Goal: Information Seeking & Learning: Learn about a topic

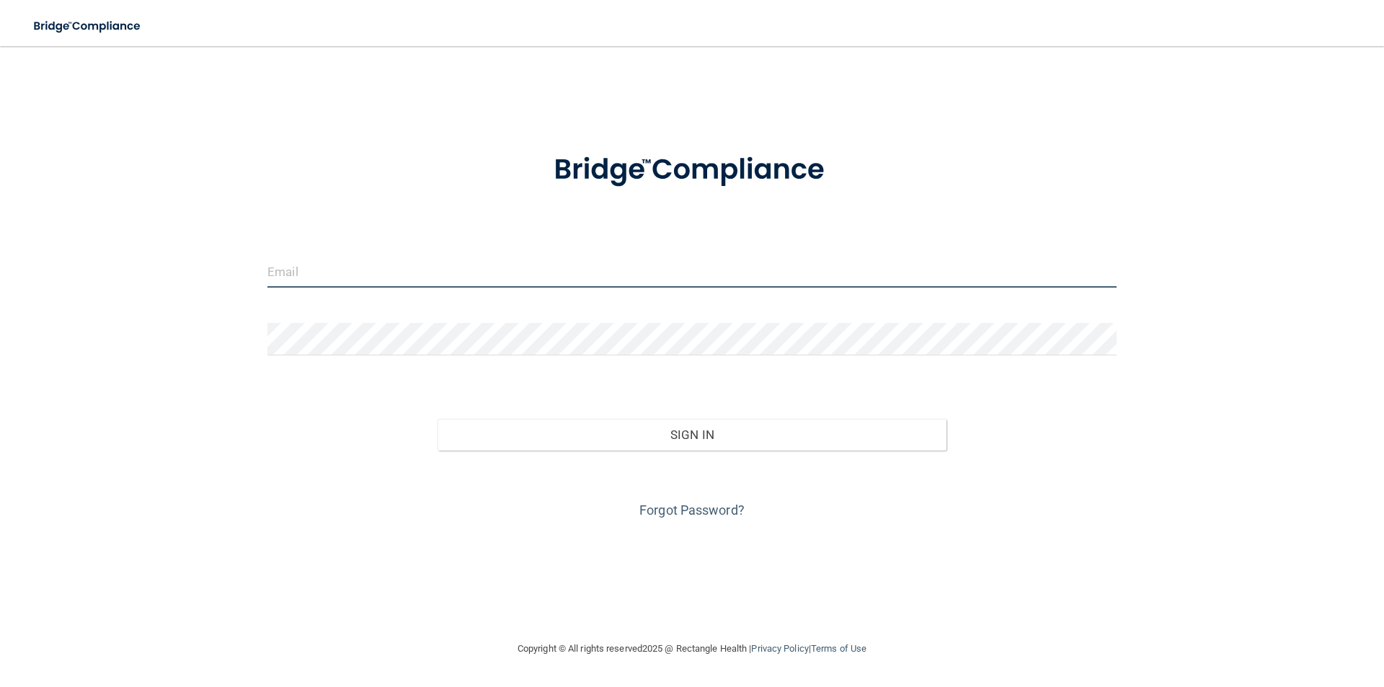
click at [384, 268] on input "email" at bounding box center [691, 271] width 849 height 32
type input "[EMAIL_ADDRESS][DOMAIN_NAME]"
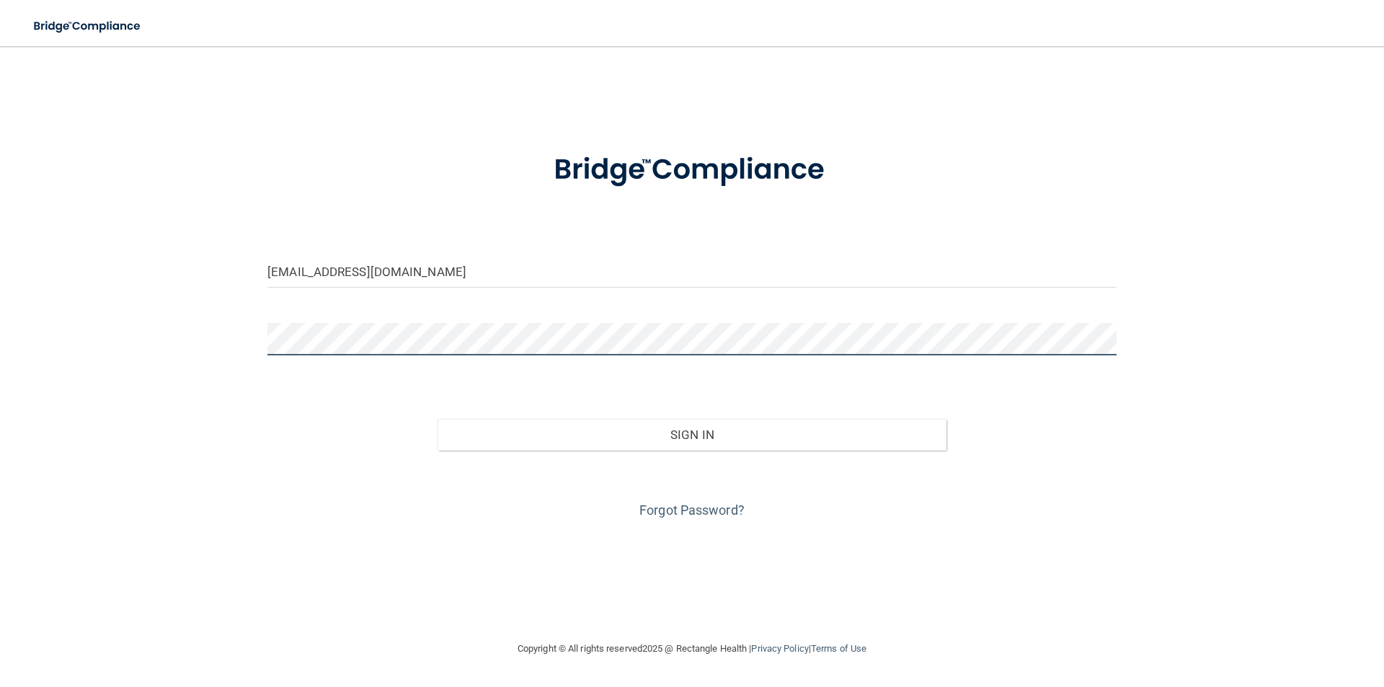
click at [438, 419] on button "Sign In" at bounding box center [693, 435] width 510 height 32
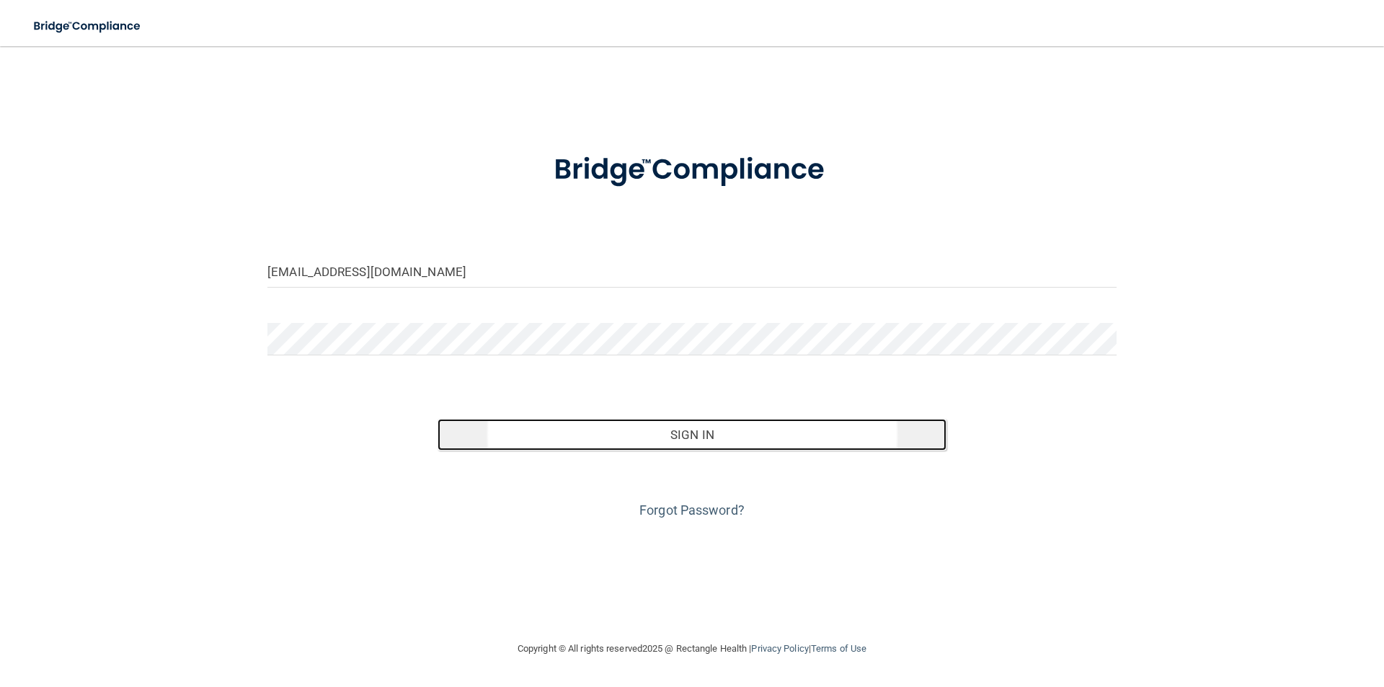
click at [844, 439] on button "Sign In" at bounding box center [693, 435] width 510 height 32
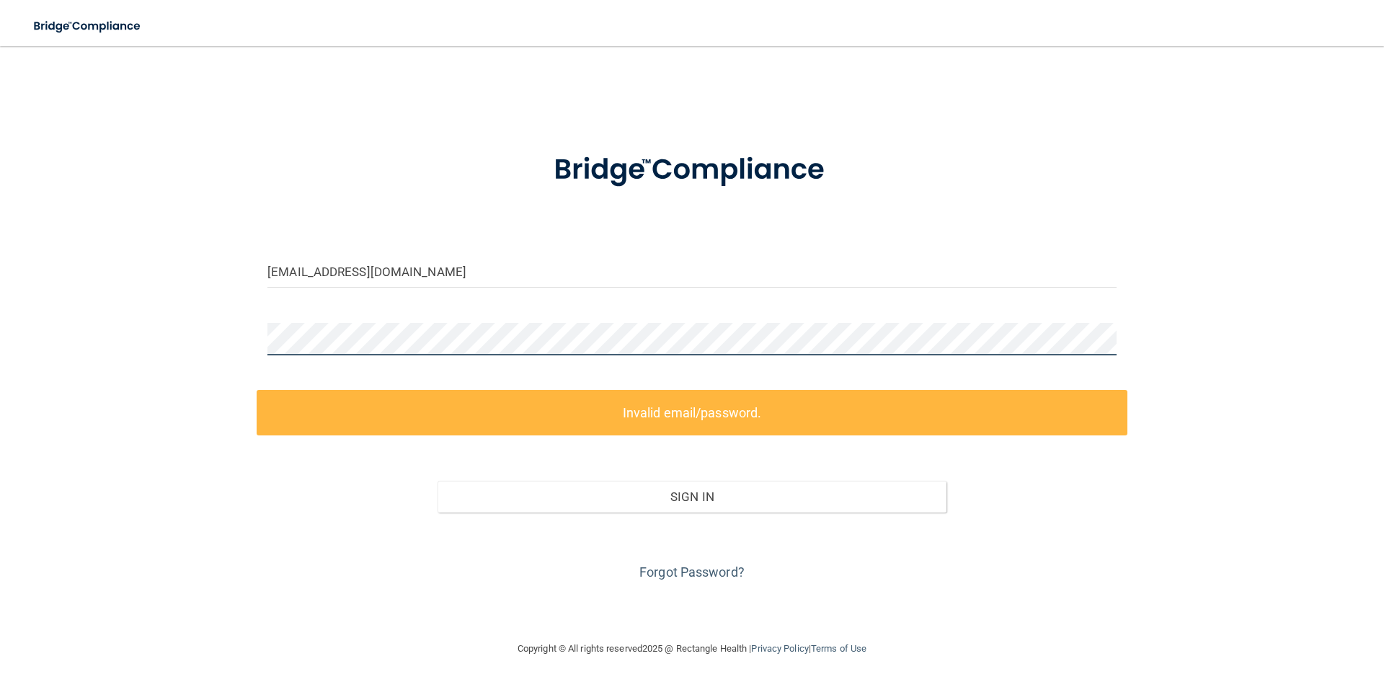
click at [0, 296] on main "[EMAIL_ADDRESS][DOMAIN_NAME] Invalid email/password. You don't have permission …" at bounding box center [692, 366] width 1384 height 641
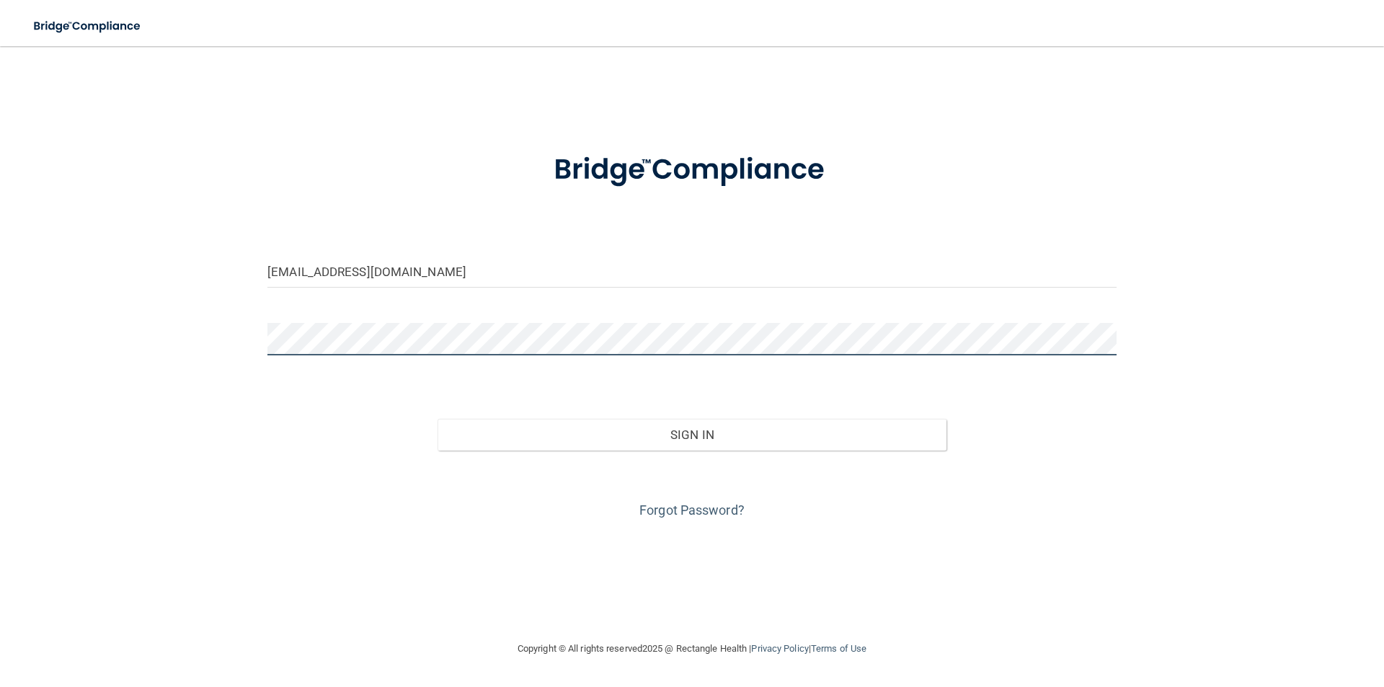
click at [438, 419] on button "Sign In" at bounding box center [693, 435] width 510 height 32
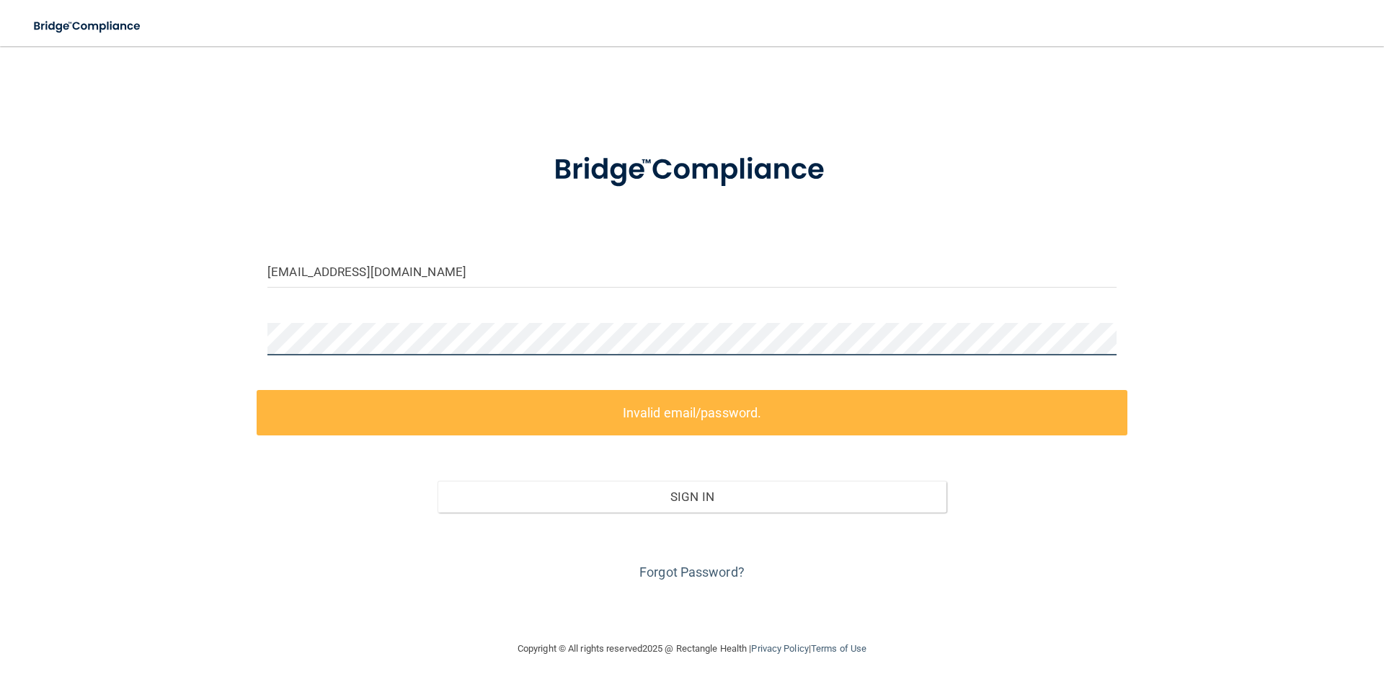
click at [0, 256] on main "[EMAIL_ADDRESS][DOMAIN_NAME] Invalid email/password. You don't have permission …" at bounding box center [692, 366] width 1384 height 641
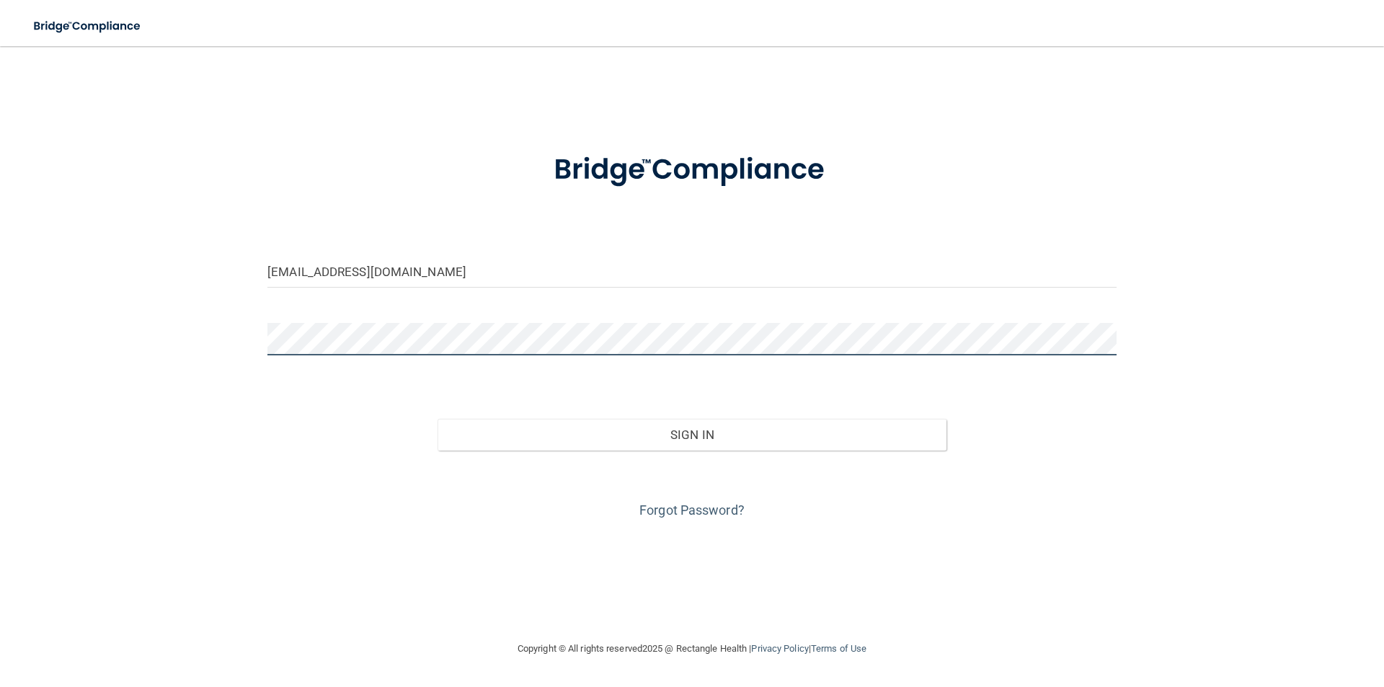
click at [438, 419] on button "Sign In" at bounding box center [693, 435] width 510 height 32
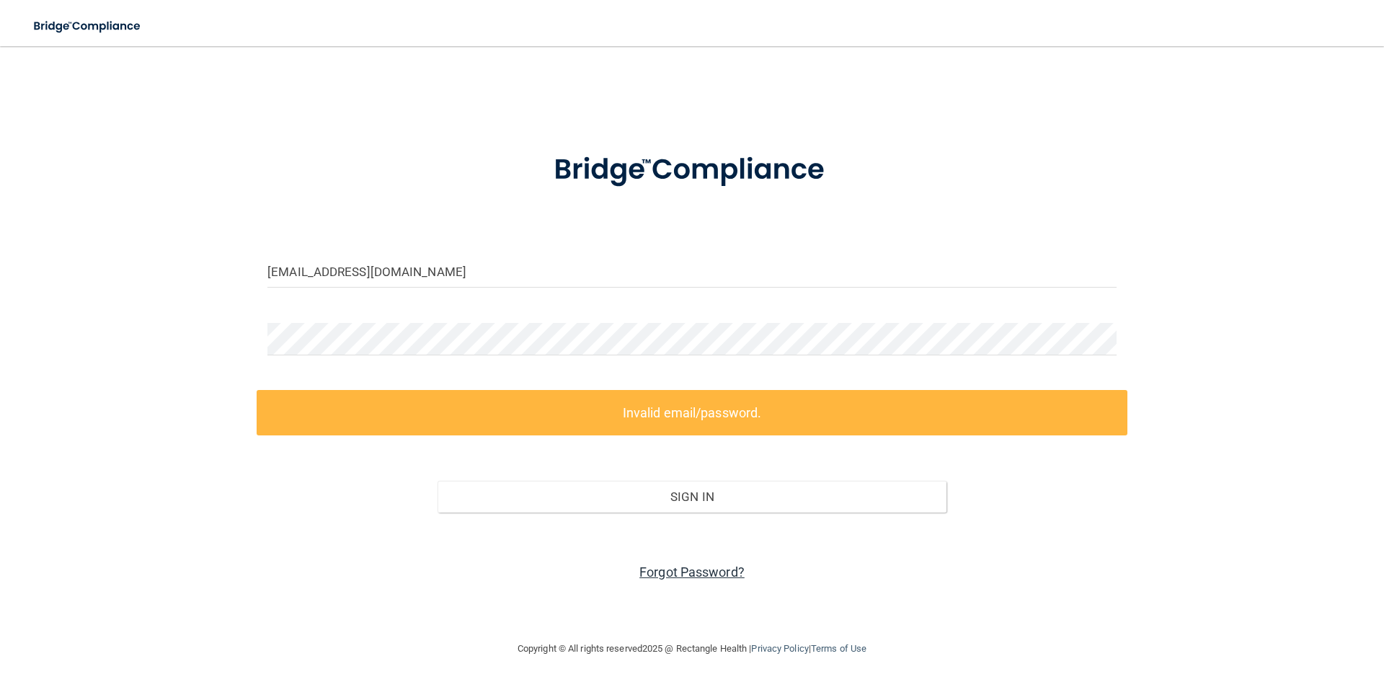
click at [686, 574] on link "Forgot Password?" at bounding box center [691, 572] width 105 height 15
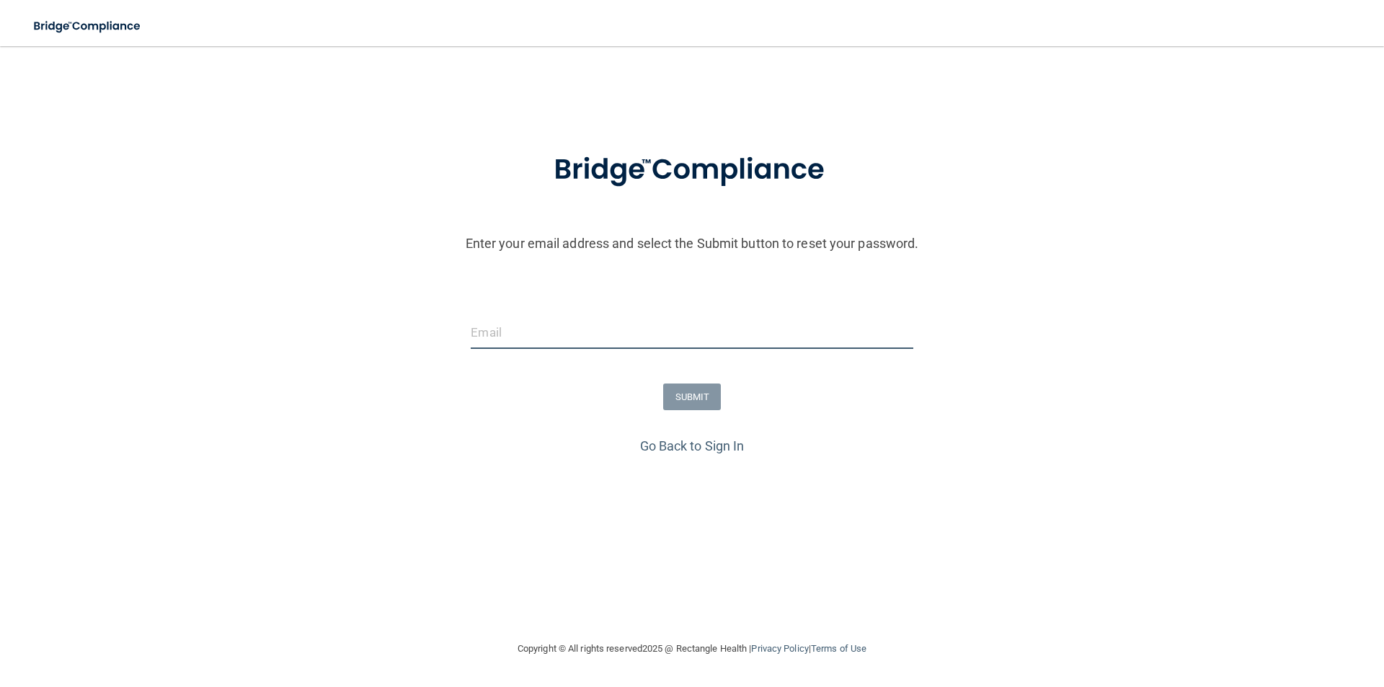
click at [645, 339] on input "email" at bounding box center [692, 332] width 442 height 32
type input "[EMAIL_ADDRESS][DOMAIN_NAME]"
click at [700, 393] on button "SUBMIT" at bounding box center [692, 397] width 58 height 27
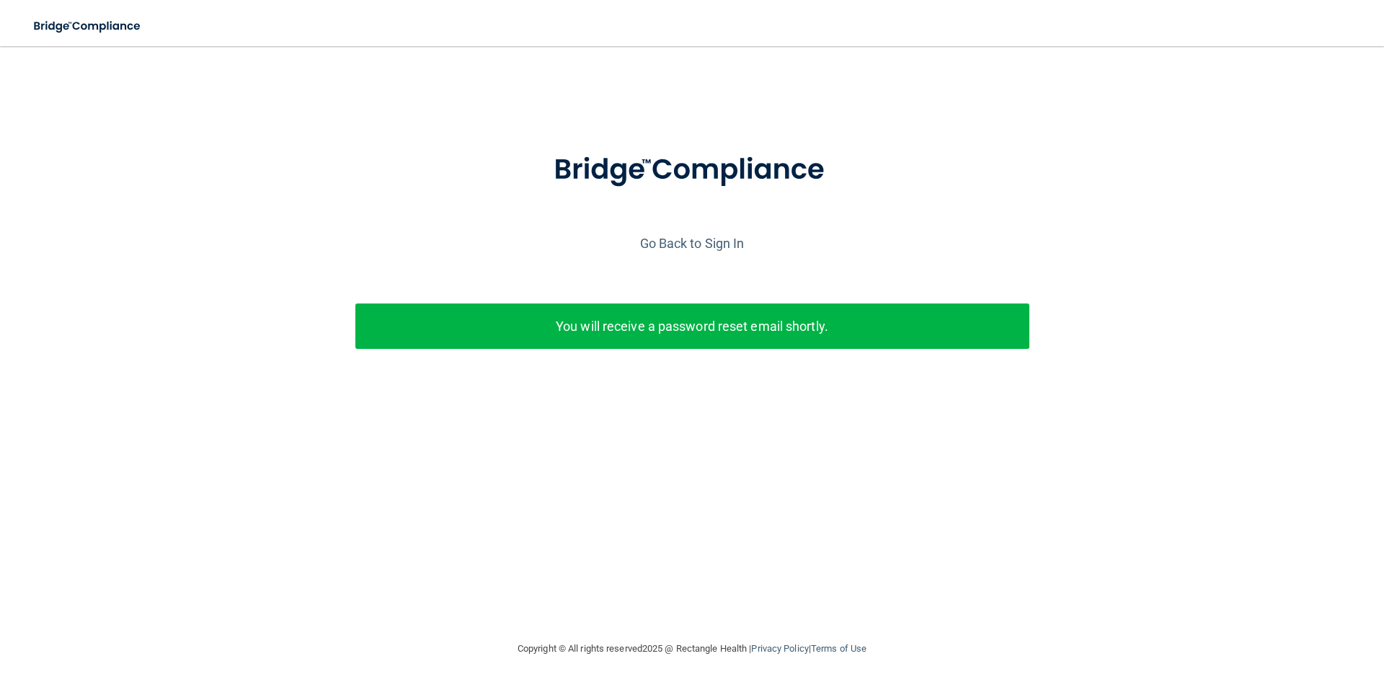
click at [776, 340] on div "You will receive a password reset email shortly." at bounding box center [692, 326] width 674 height 45
click at [775, 332] on p "You will receive a password reset email shortly." at bounding box center [692, 326] width 652 height 24
click at [686, 238] on link "Go Back to Sign In" at bounding box center [692, 243] width 105 height 15
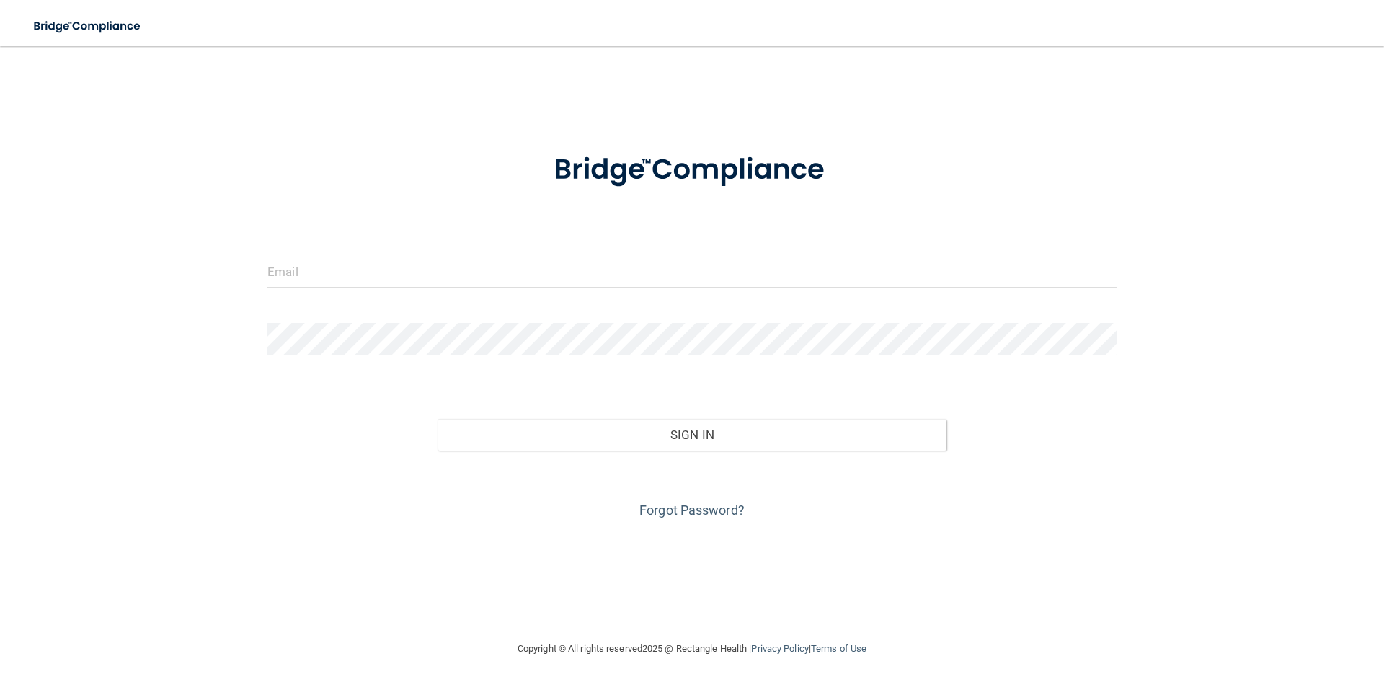
drag, startPoint x: 528, startPoint y: 296, endPoint x: 506, endPoint y: 289, distance: 22.8
click at [528, 296] on div at bounding box center [692, 276] width 871 height 43
drag, startPoint x: 502, startPoint y: 288, endPoint x: 493, endPoint y: 288, distance: 8.7
click at [499, 288] on div at bounding box center [692, 276] width 871 height 43
click at [485, 273] on input "email" at bounding box center [691, 271] width 849 height 32
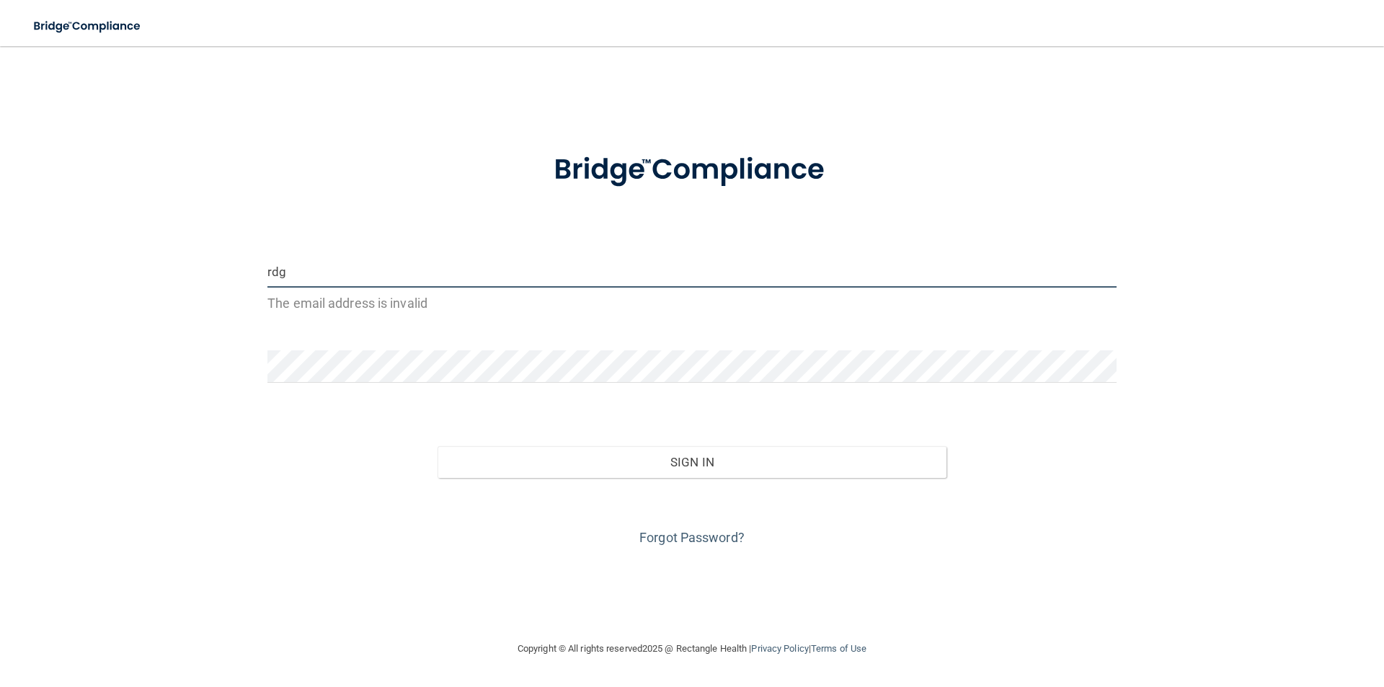
type input "[EMAIL_ADDRESS][DOMAIN_NAME]"
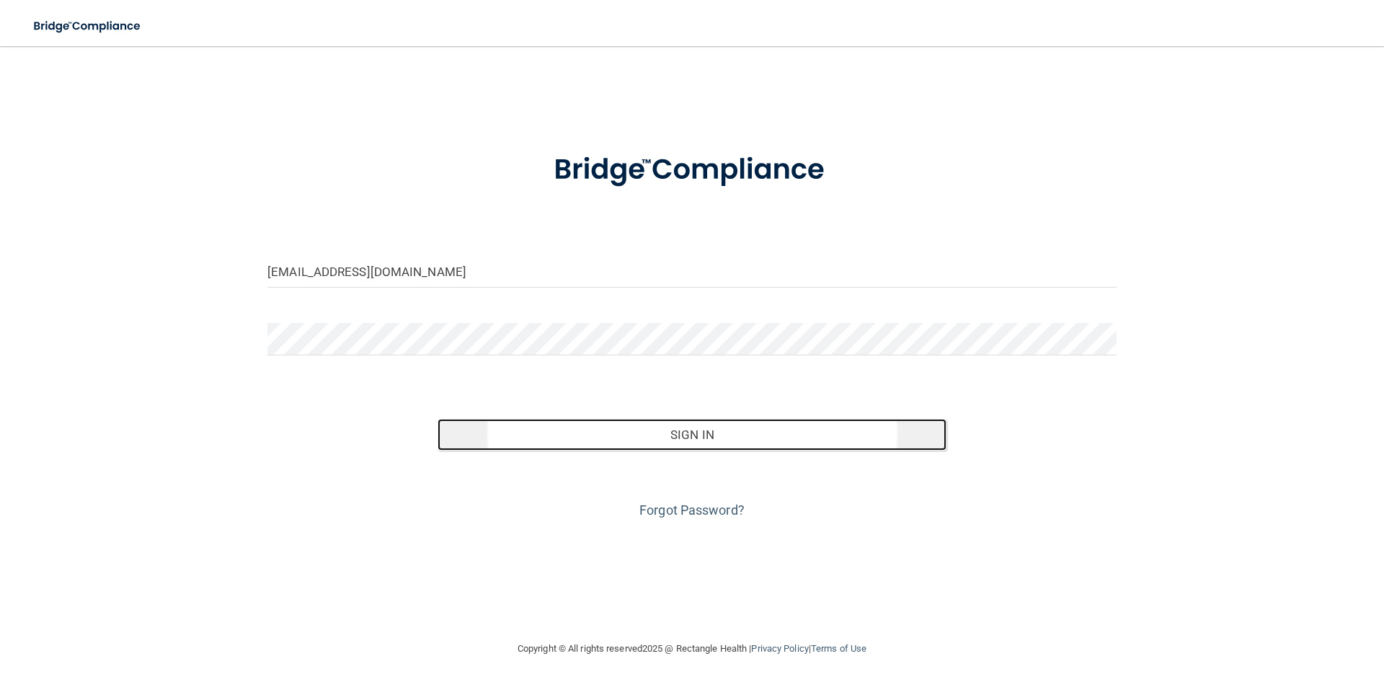
click at [660, 443] on button "Sign In" at bounding box center [693, 435] width 510 height 32
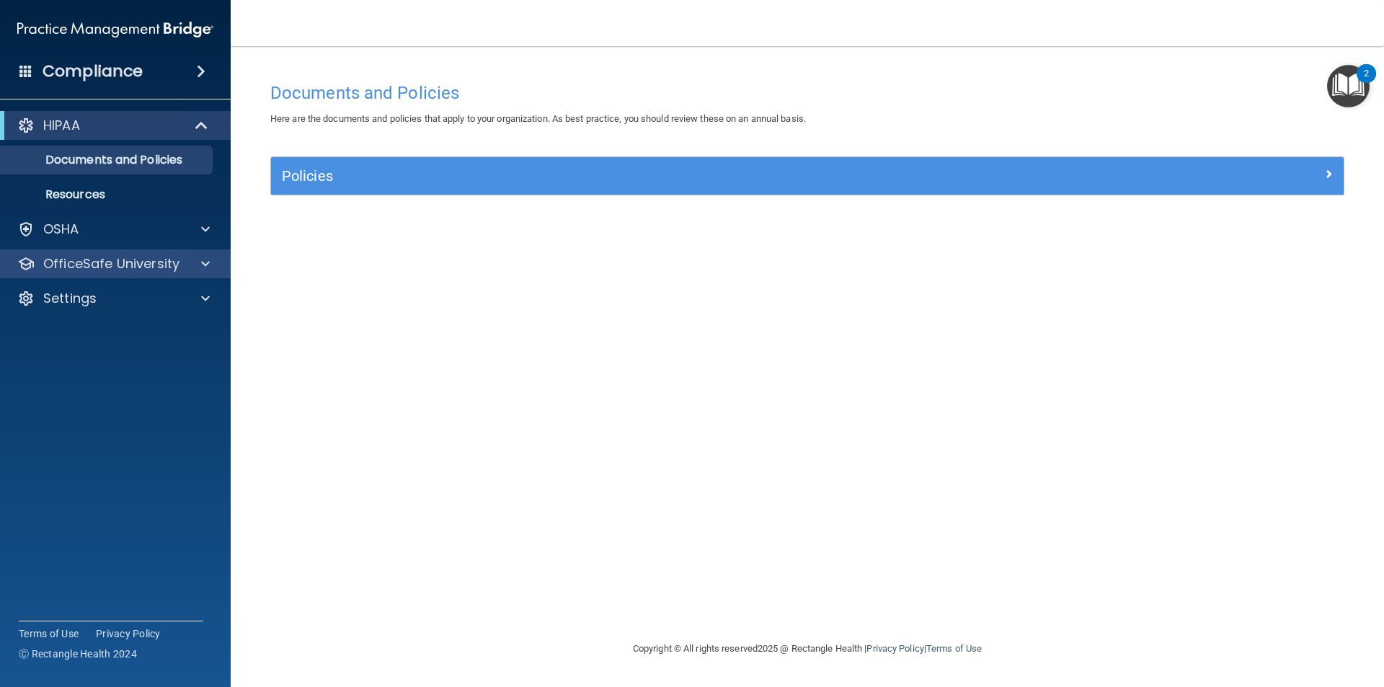
click at [129, 275] on div "OfficeSafe University" at bounding box center [115, 263] width 231 height 29
click at [142, 265] on p "OfficeSafe University" at bounding box center [111, 263] width 136 height 17
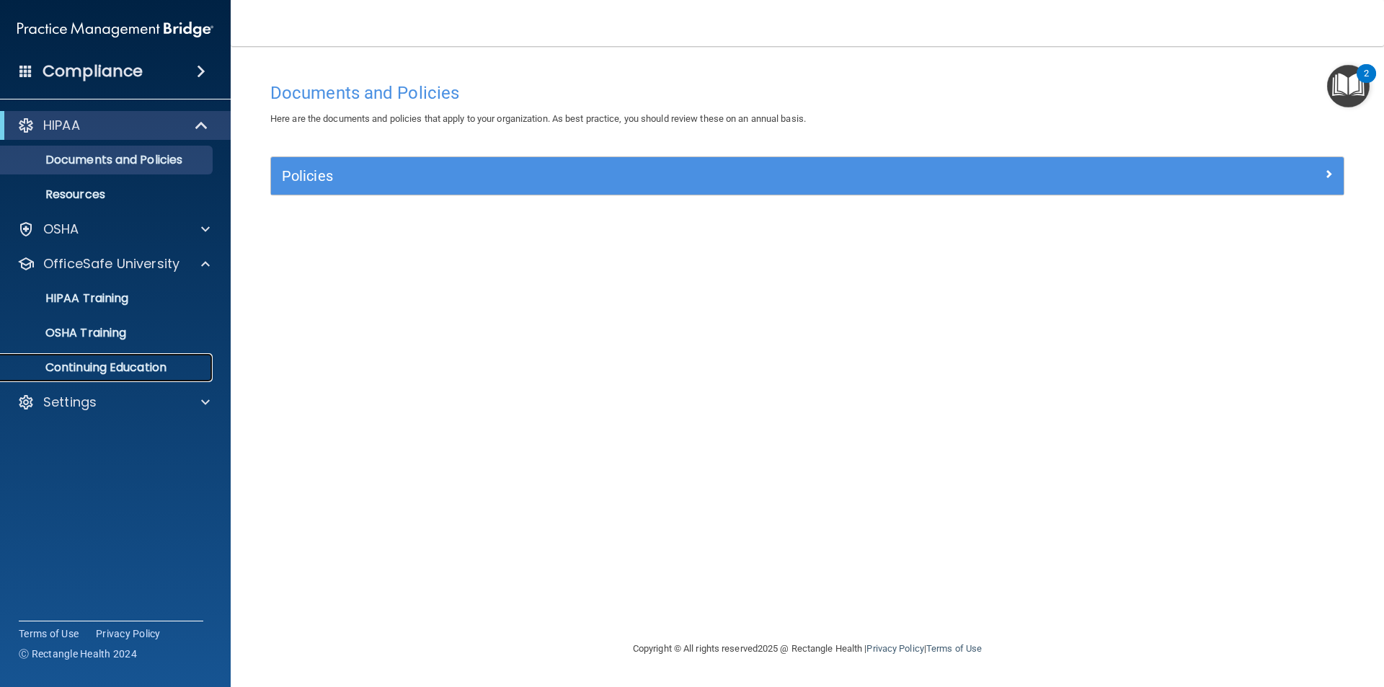
click at [143, 360] on p "Continuing Education" at bounding box center [107, 367] width 197 height 14
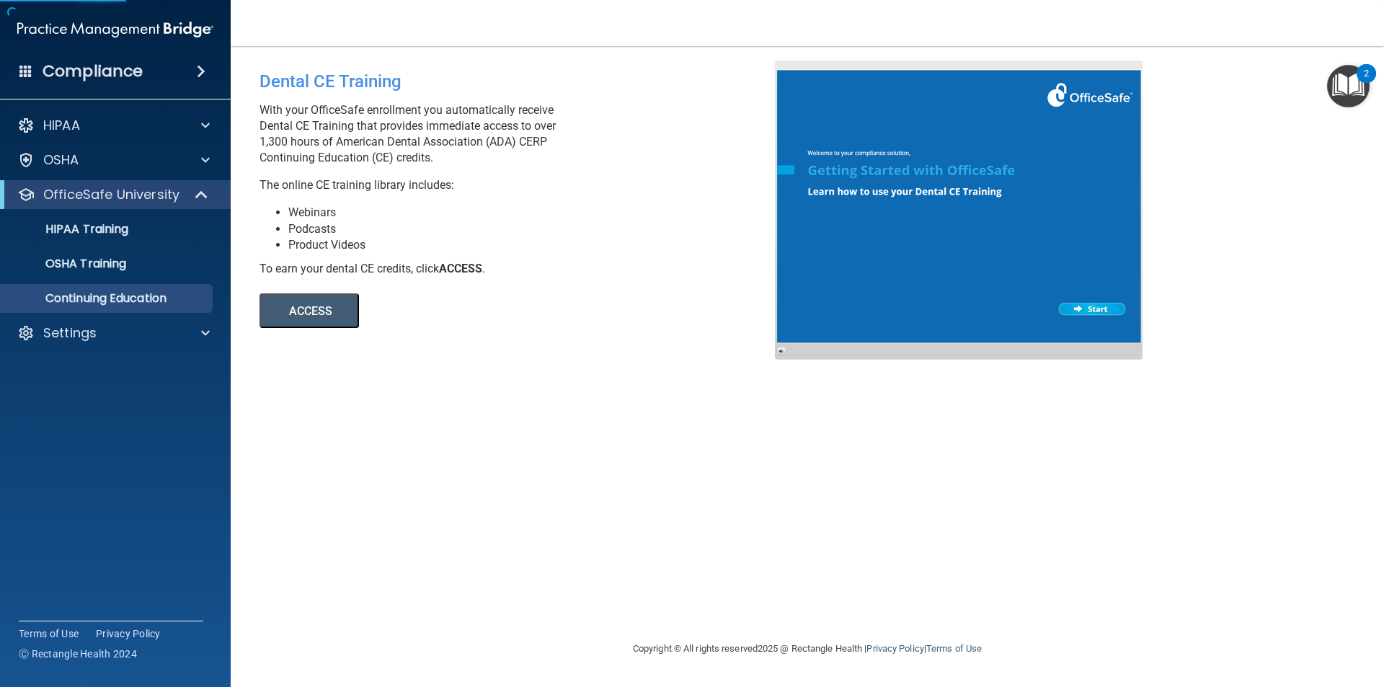
click at [319, 311] on button "ACCESS" at bounding box center [309, 310] width 99 height 35
